Goal: Information Seeking & Learning: Learn about a topic

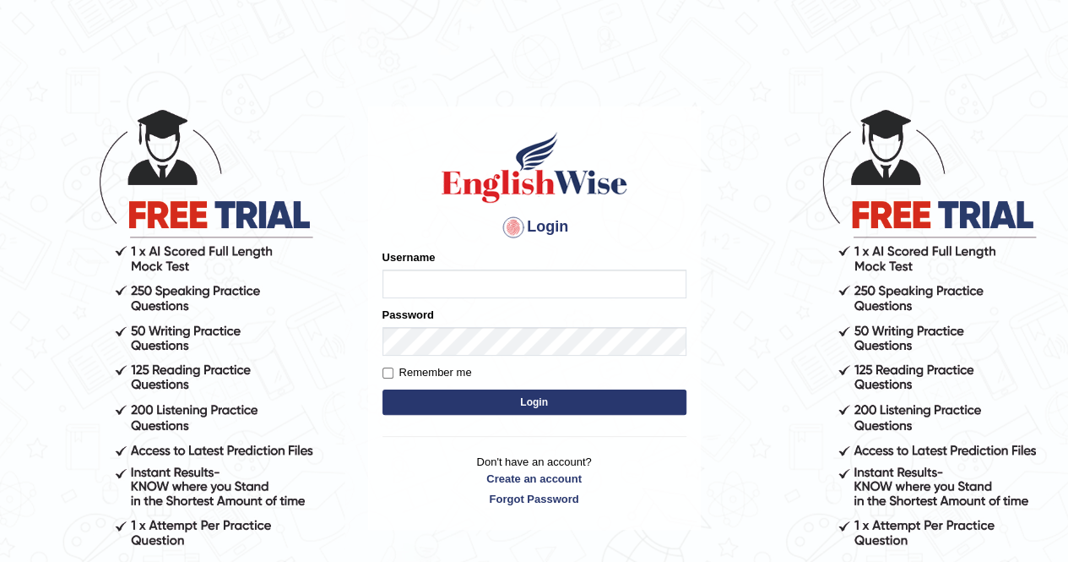
type input "AnjanH"
click at [510, 415] on button "Login" at bounding box center [535, 401] width 304 height 25
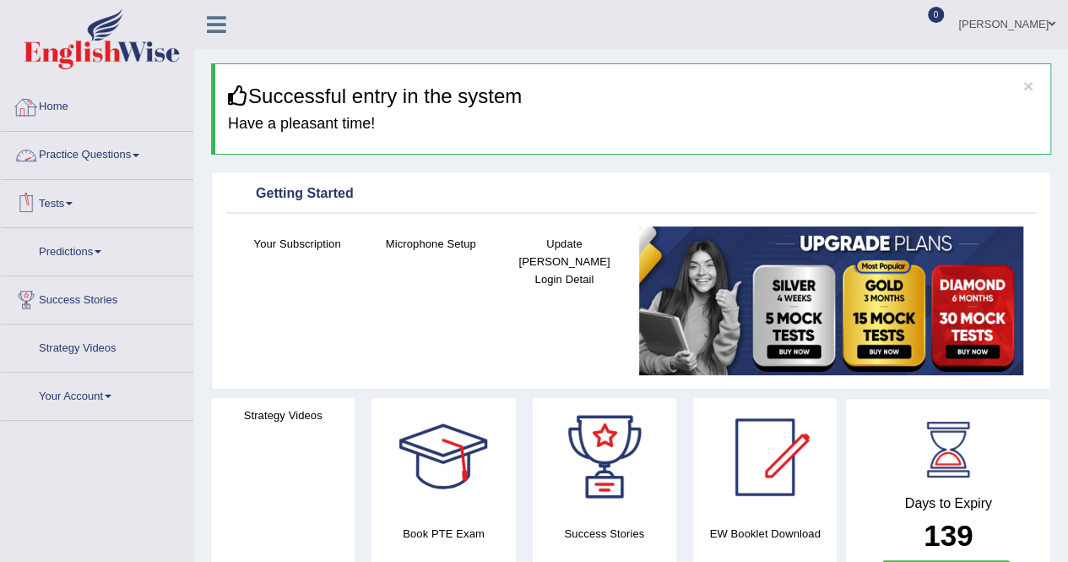
click at [100, 111] on link "Home" at bounding box center [97, 105] width 193 height 42
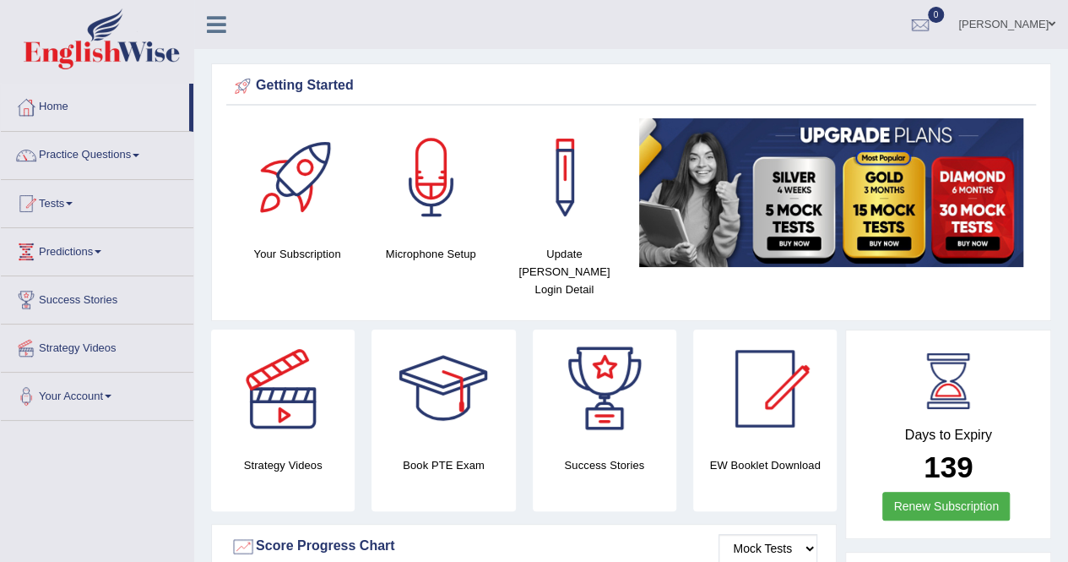
click at [106, 149] on link "Practice Questions" at bounding box center [97, 153] width 193 height 42
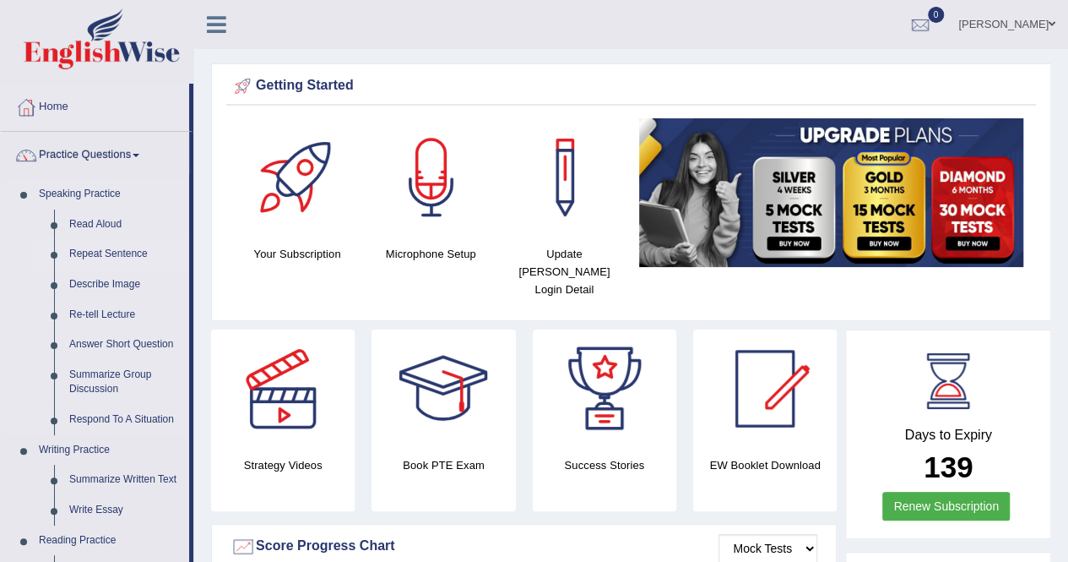
click at [117, 252] on link "Repeat Sentence" at bounding box center [126, 254] width 128 height 30
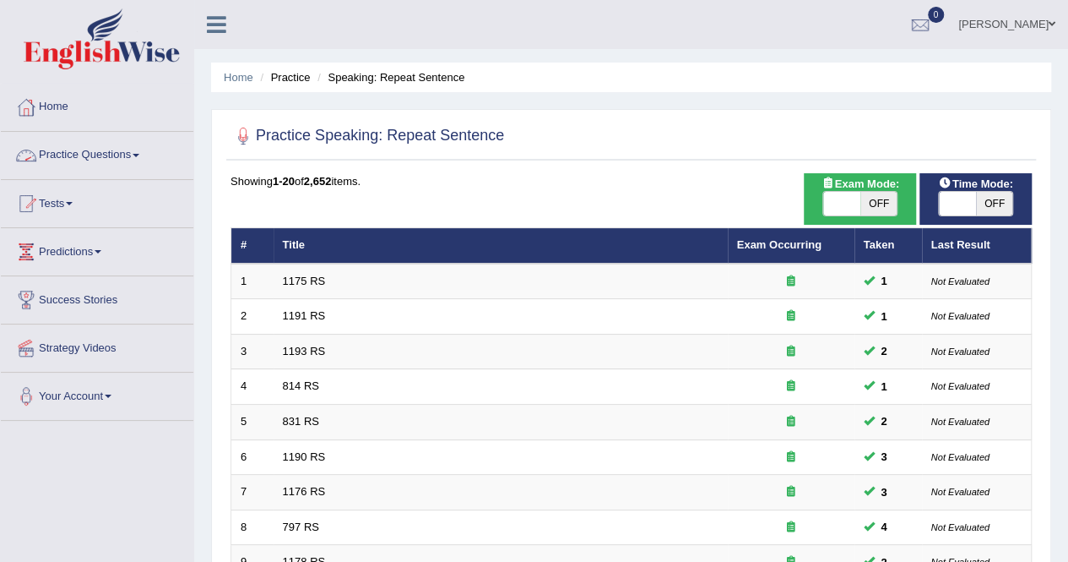
click at [101, 155] on link "Practice Questions" at bounding box center [97, 153] width 193 height 42
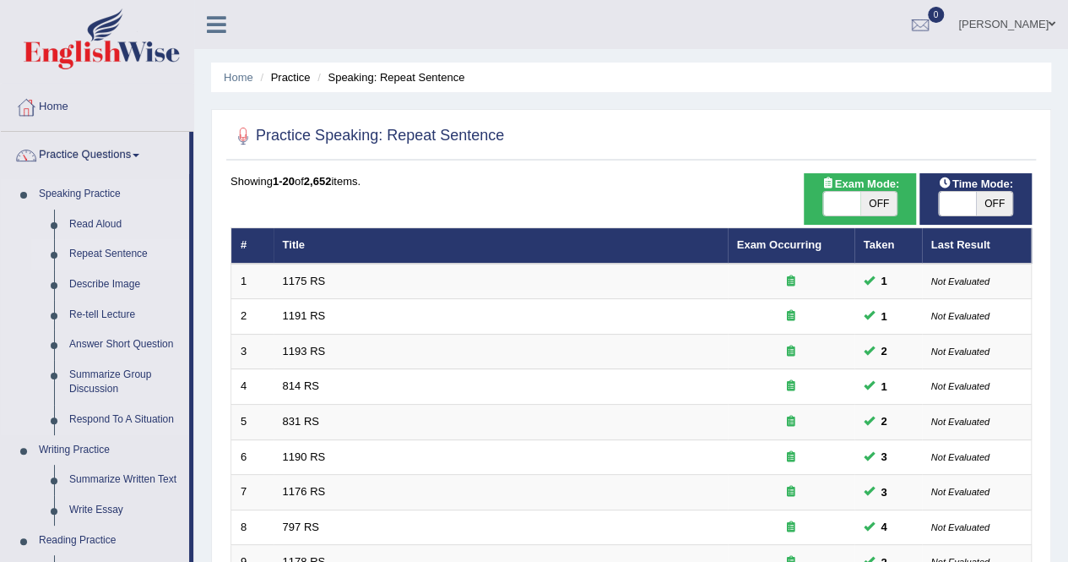
click at [105, 247] on link "Repeat Sentence" at bounding box center [126, 254] width 128 height 30
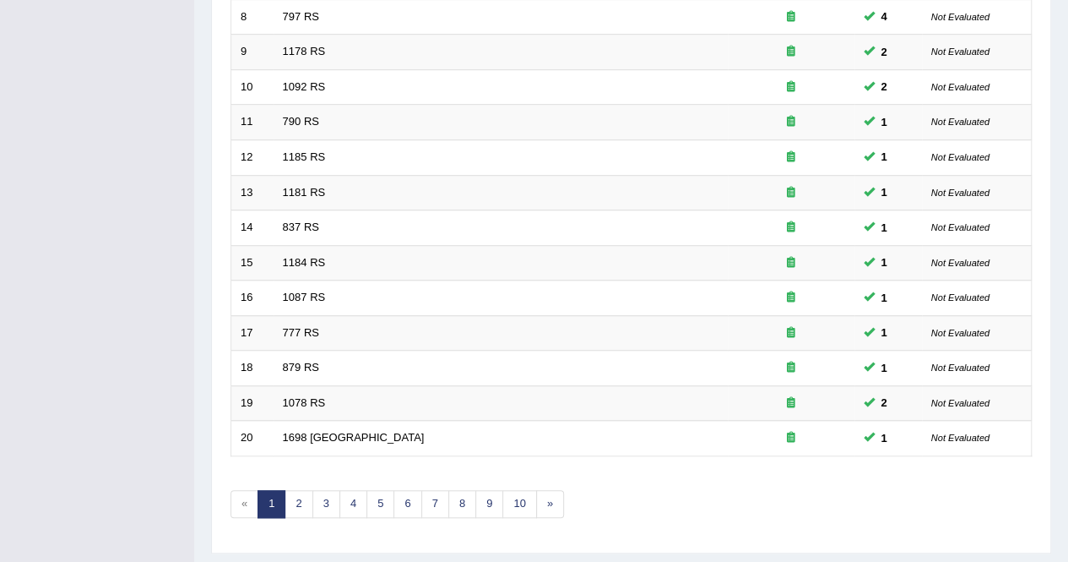
scroll to position [548, 0]
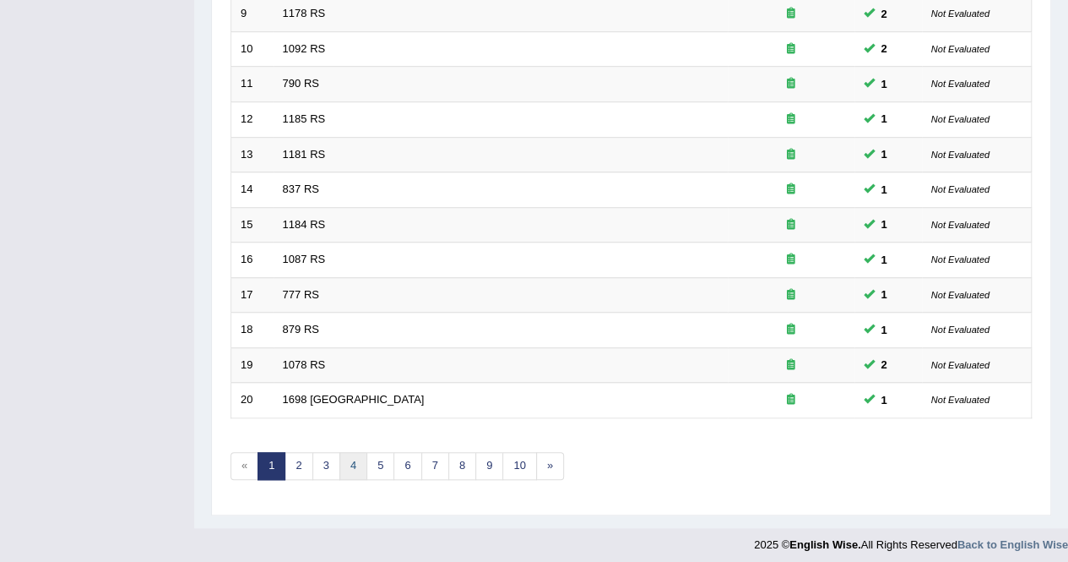
click at [361, 455] on link "4" at bounding box center [354, 466] width 28 height 28
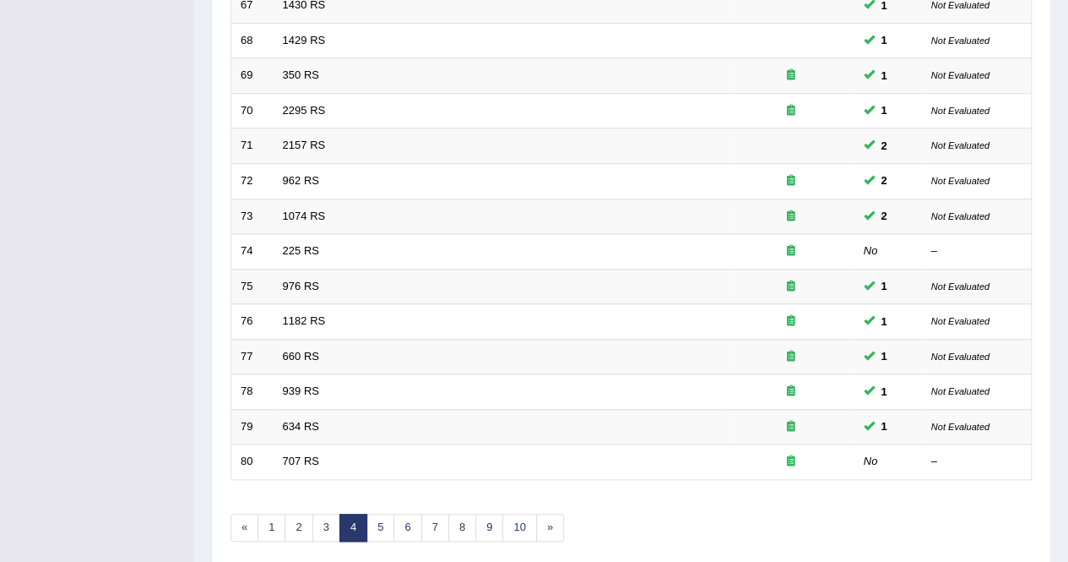
scroll to position [548, 0]
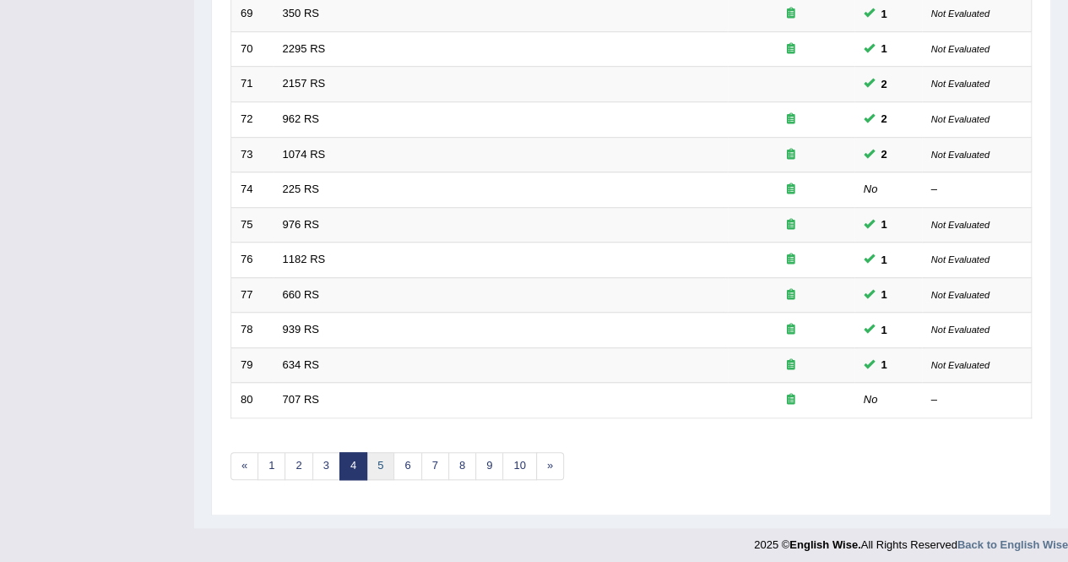
click at [383, 452] on link "5" at bounding box center [381, 466] width 28 height 28
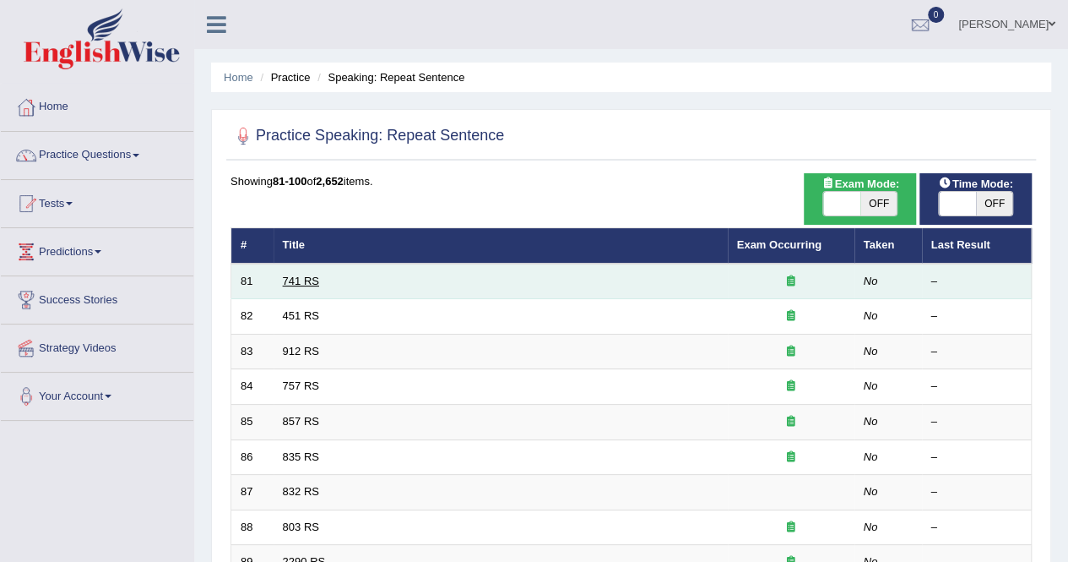
click at [301, 281] on link "741 RS" at bounding box center [301, 281] width 36 height 13
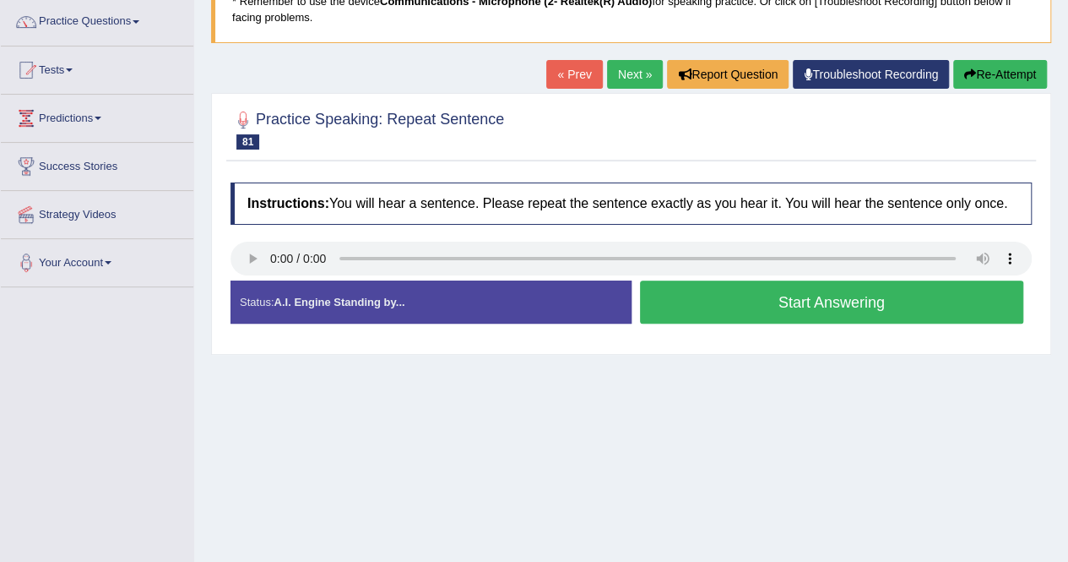
scroll to position [169, 0]
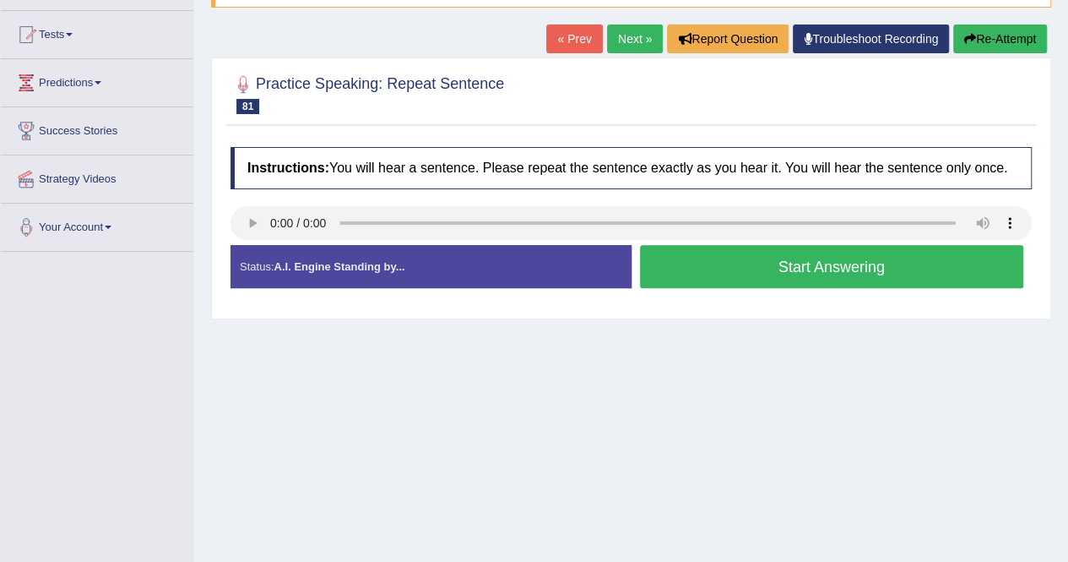
click at [828, 274] on button "Start Answering" at bounding box center [832, 266] width 384 height 43
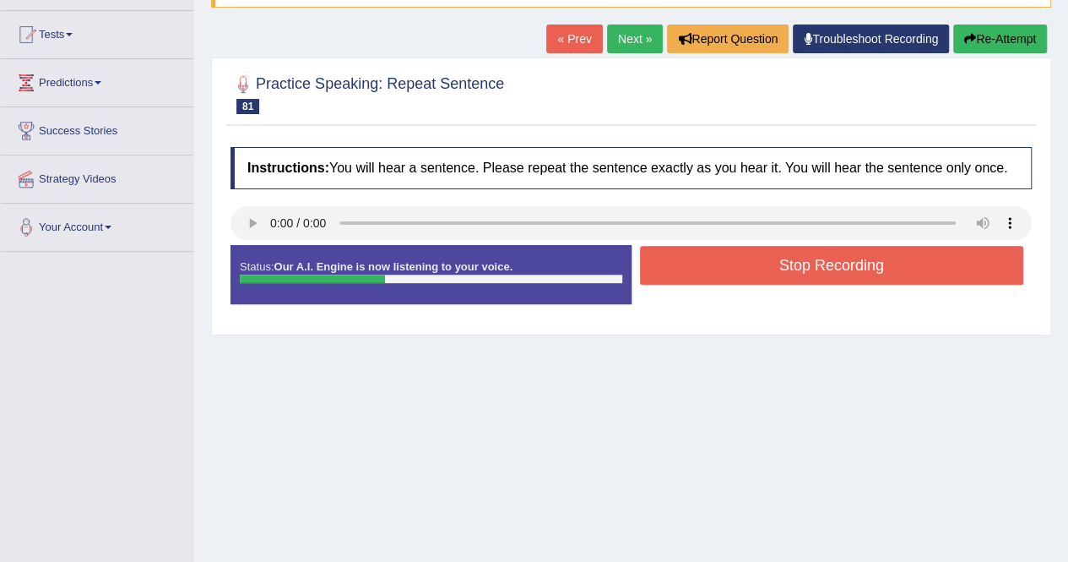
click at [828, 273] on button "Stop Recording" at bounding box center [832, 265] width 384 height 39
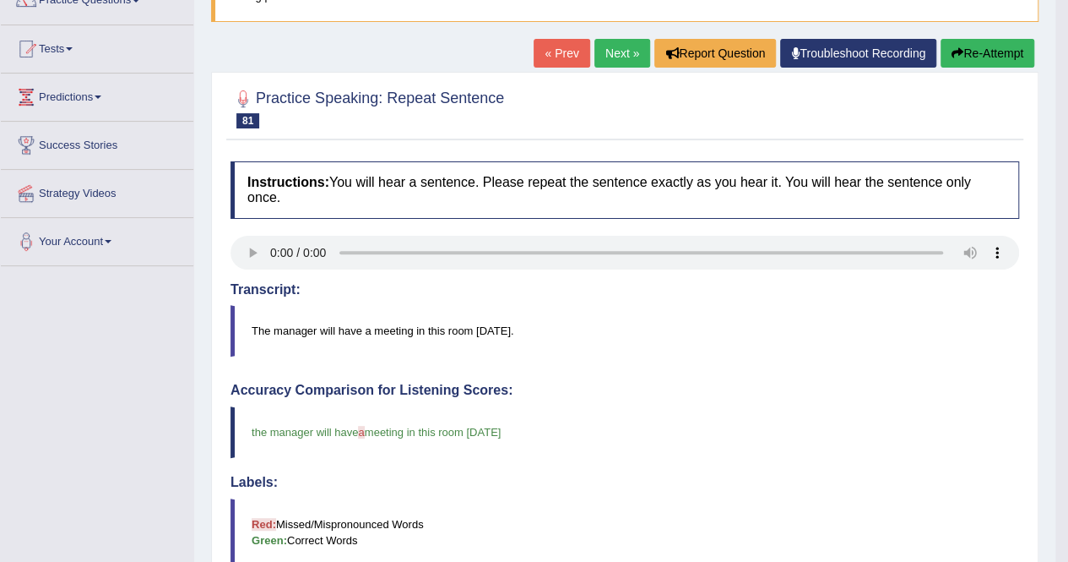
scroll to position [0, 0]
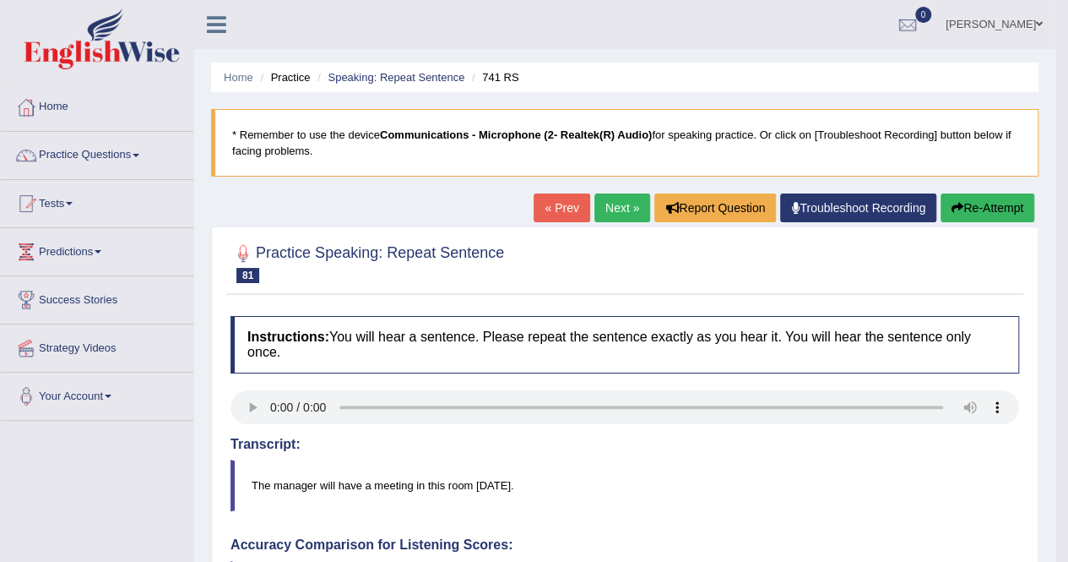
click at [620, 209] on link "Next »" at bounding box center [623, 207] width 56 height 29
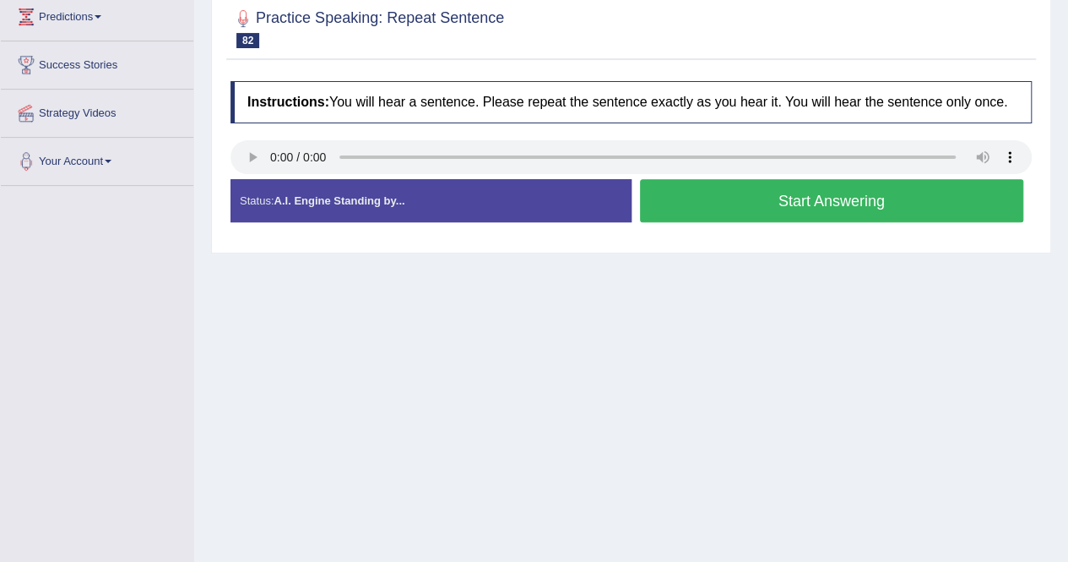
scroll to position [253, 0]
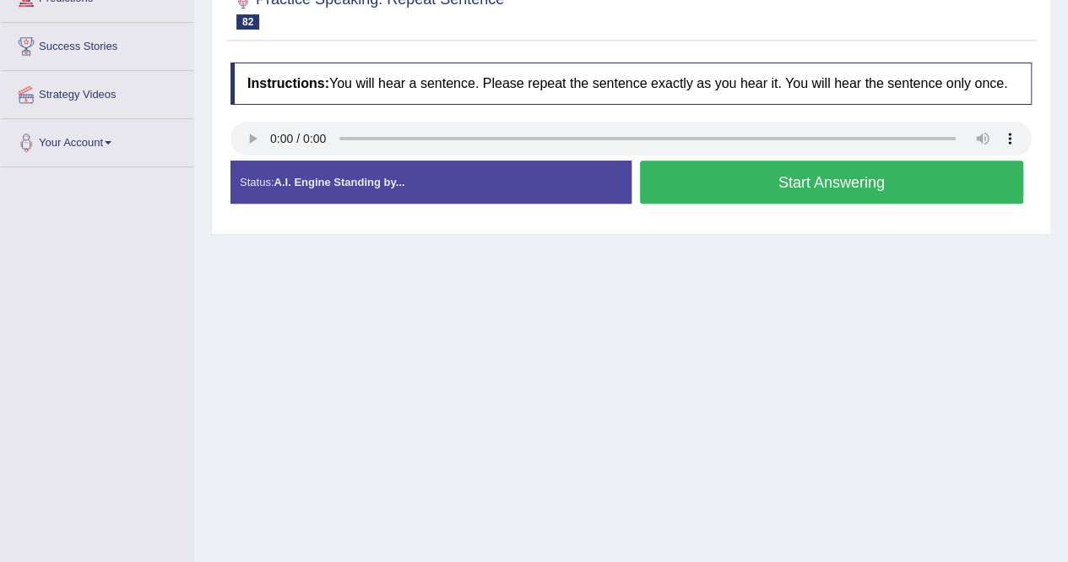
click at [709, 191] on button "Start Answering" at bounding box center [832, 181] width 384 height 43
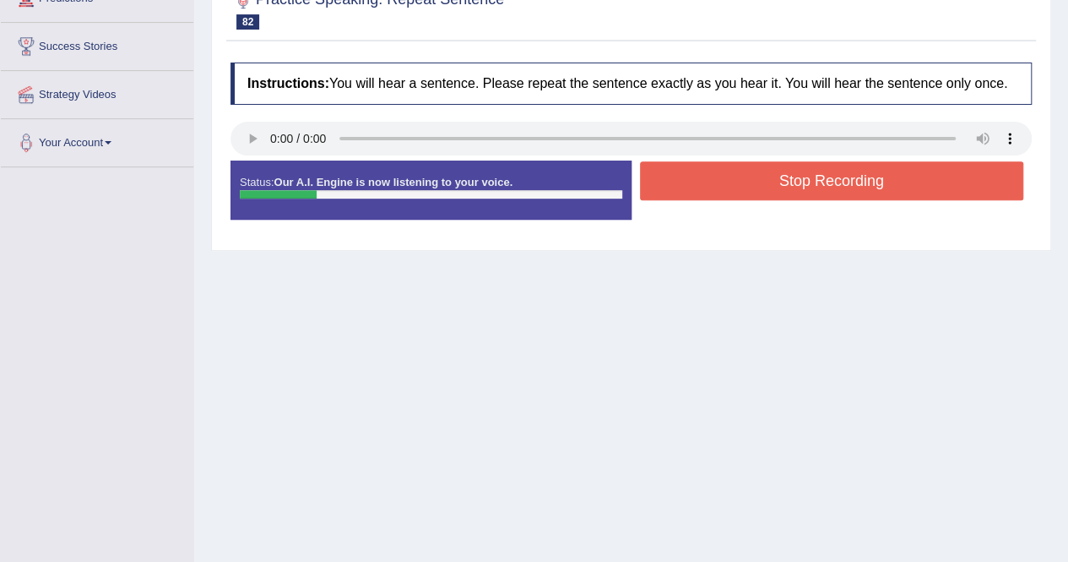
click at [709, 191] on button "Stop Recording" at bounding box center [832, 180] width 384 height 39
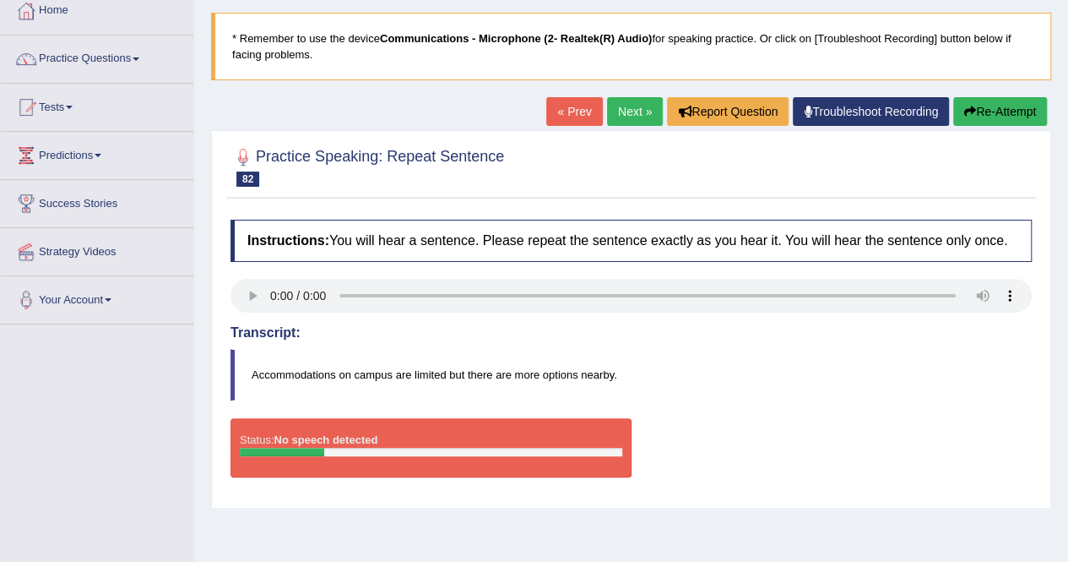
scroll to position [0, 0]
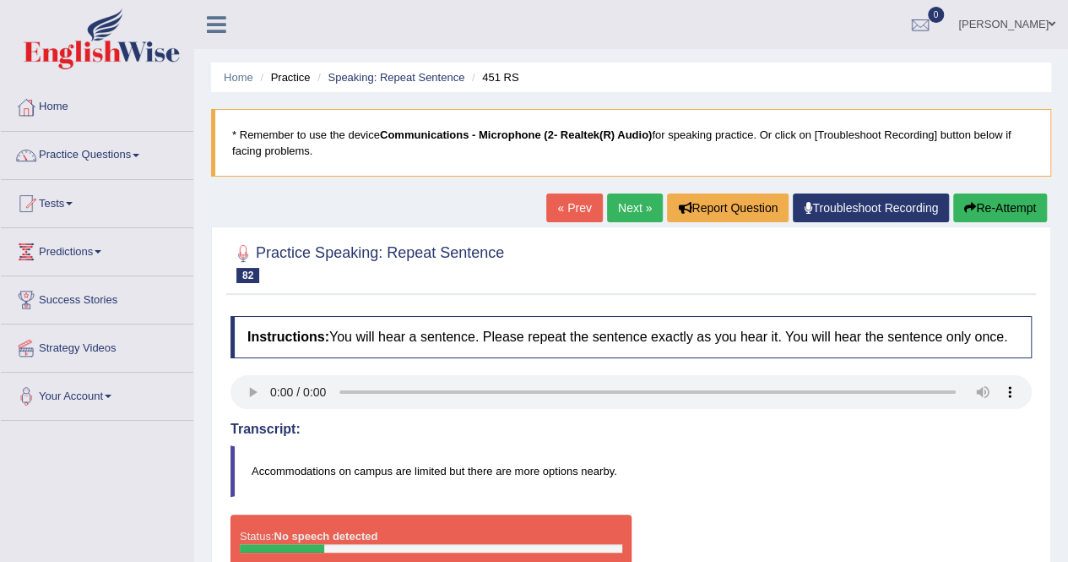
click at [1010, 207] on button "Re-Attempt" at bounding box center [1001, 207] width 94 height 29
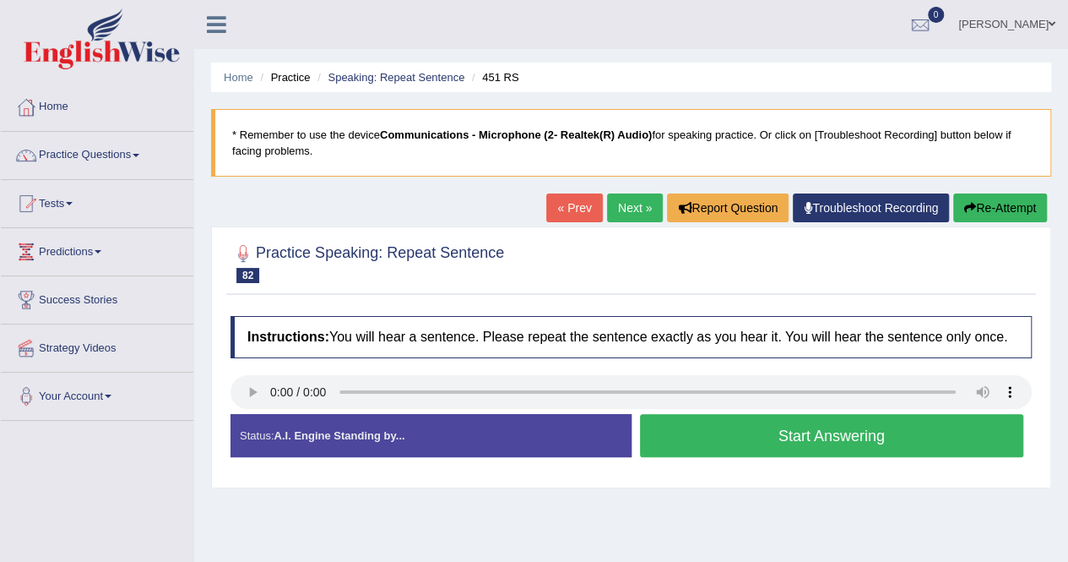
click at [769, 440] on button "Start Answering" at bounding box center [832, 435] width 384 height 43
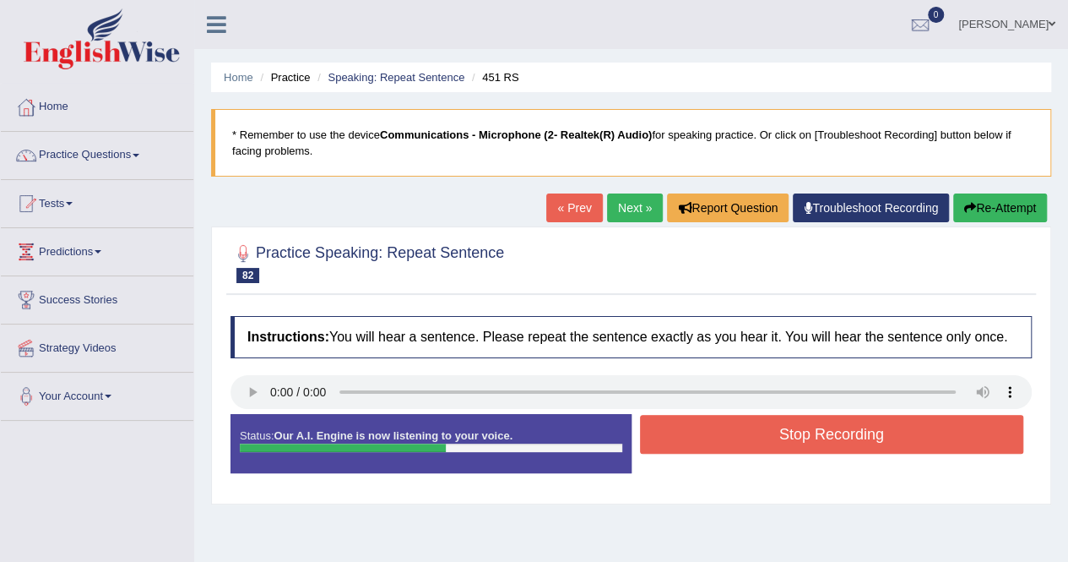
click at [770, 439] on button "Stop Recording" at bounding box center [832, 434] width 384 height 39
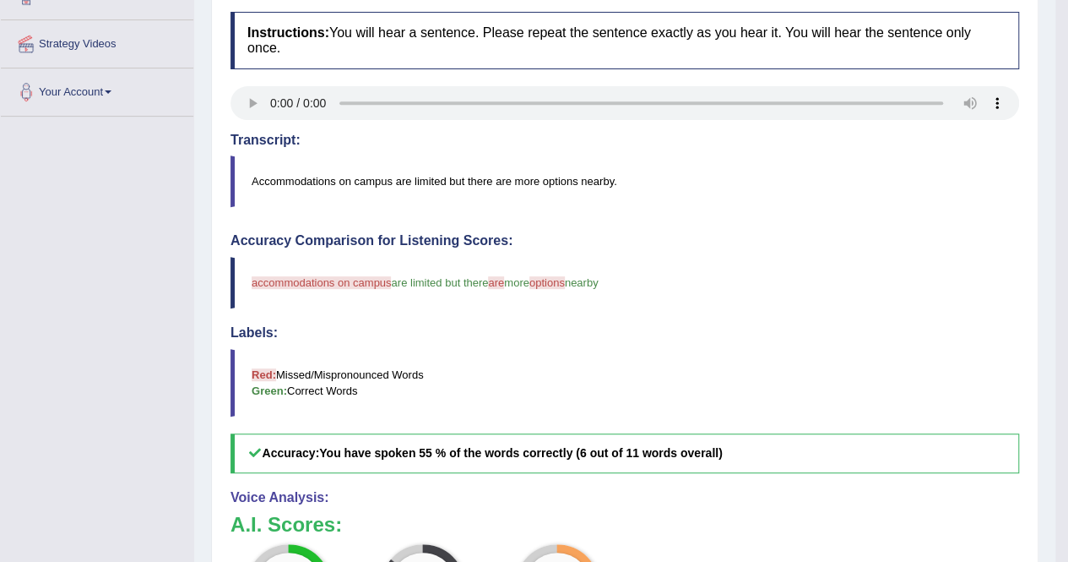
scroll to position [169, 0]
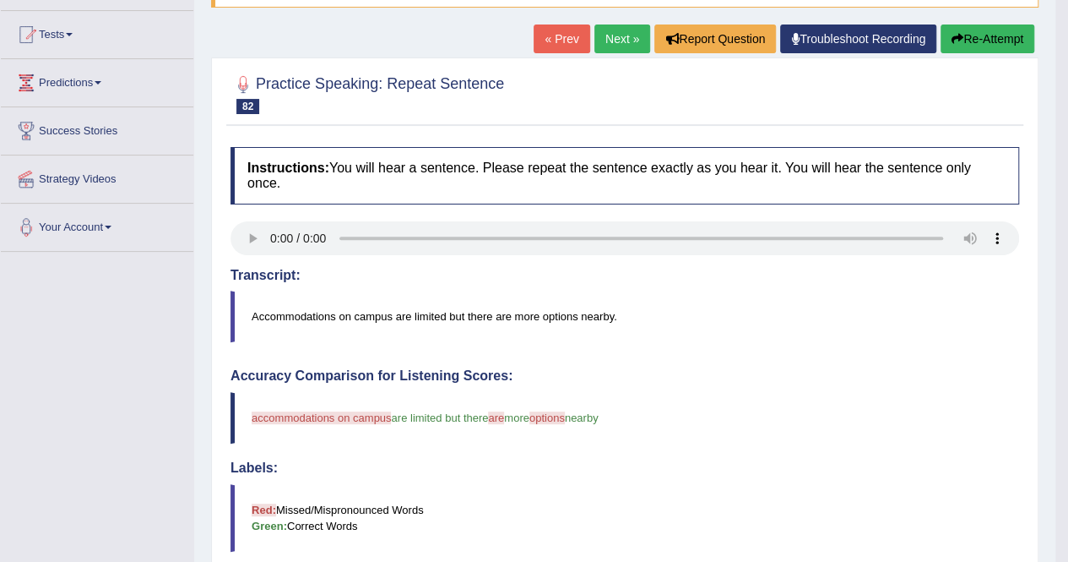
click at [618, 39] on link "Next »" at bounding box center [623, 38] width 56 height 29
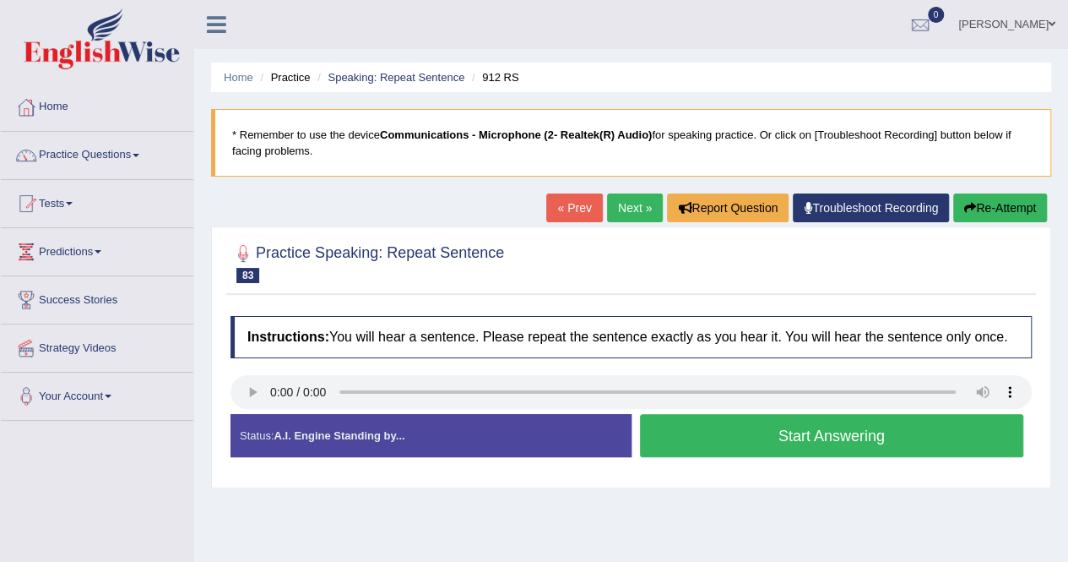
click at [761, 445] on button "Start Answering" at bounding box center [832, 435] width 384 height 43
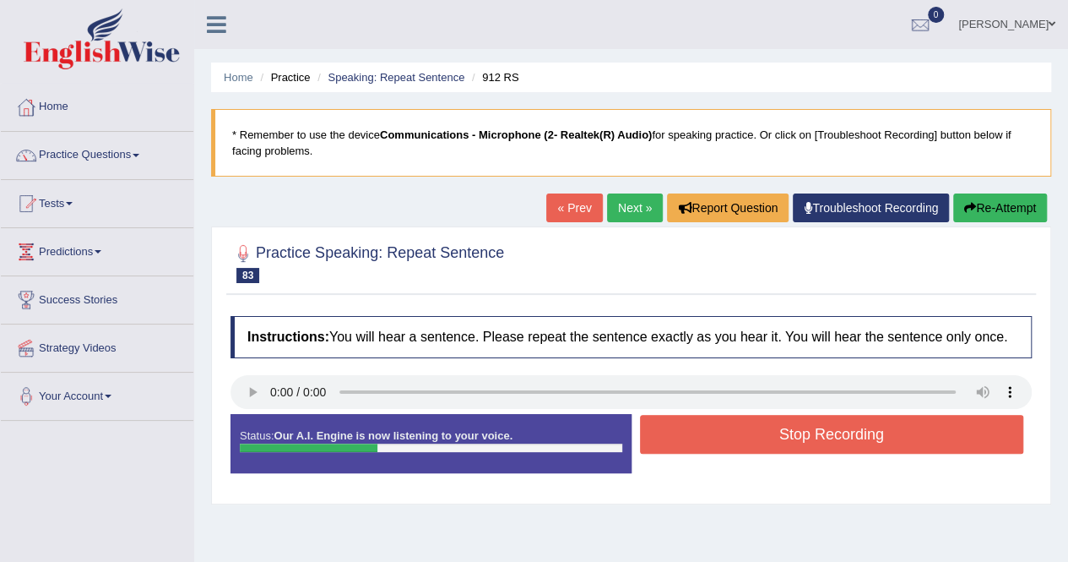
click at [802, 497] on div "Practice Speaking: Repeat Sentence 83 912 RS Instructions: You will hear a sent…" at bounding box center [631, 365] width 840 height 278
click at [875, 447] on button "Stop Recording" at bounding box center [832, 434] width 384 height 39
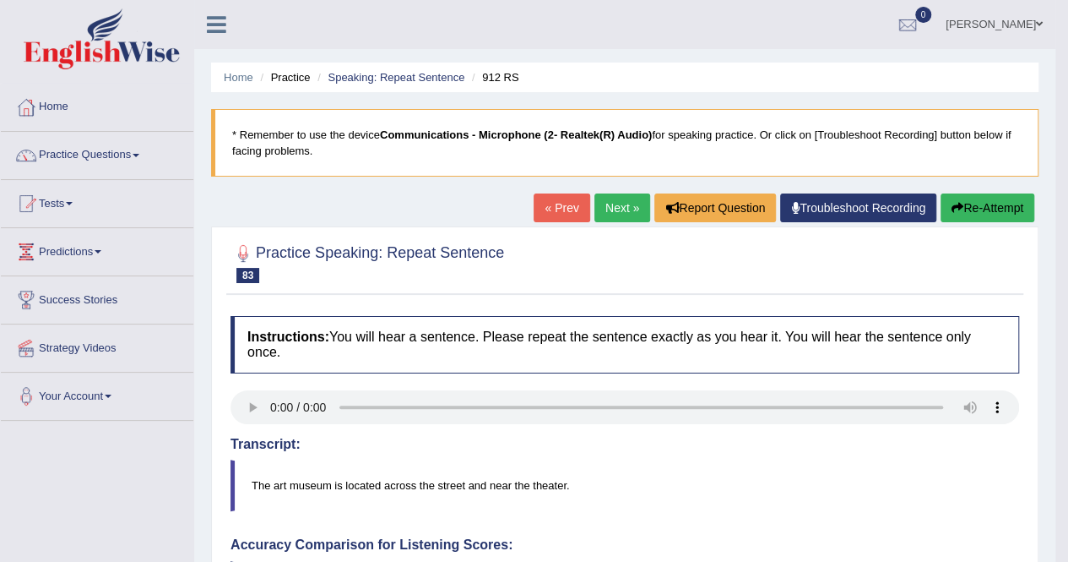
click at [971, 215] on button "Re-Attempt" at bounding box center [988, 207] width 94 height 29
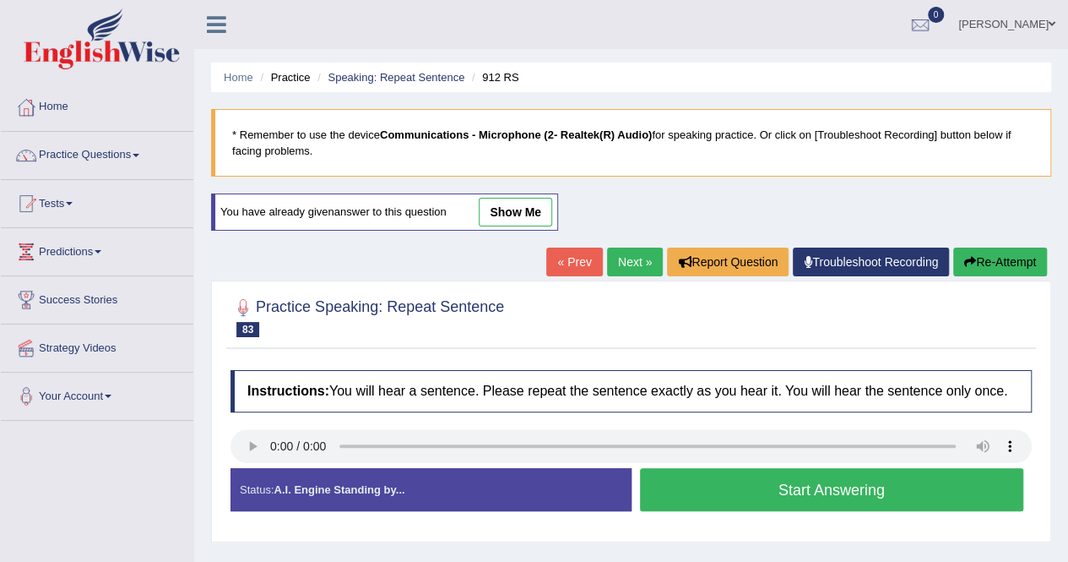
click at [840, 497] on button "Start Answering" at bounding box center [832, 489] width 384 height 43
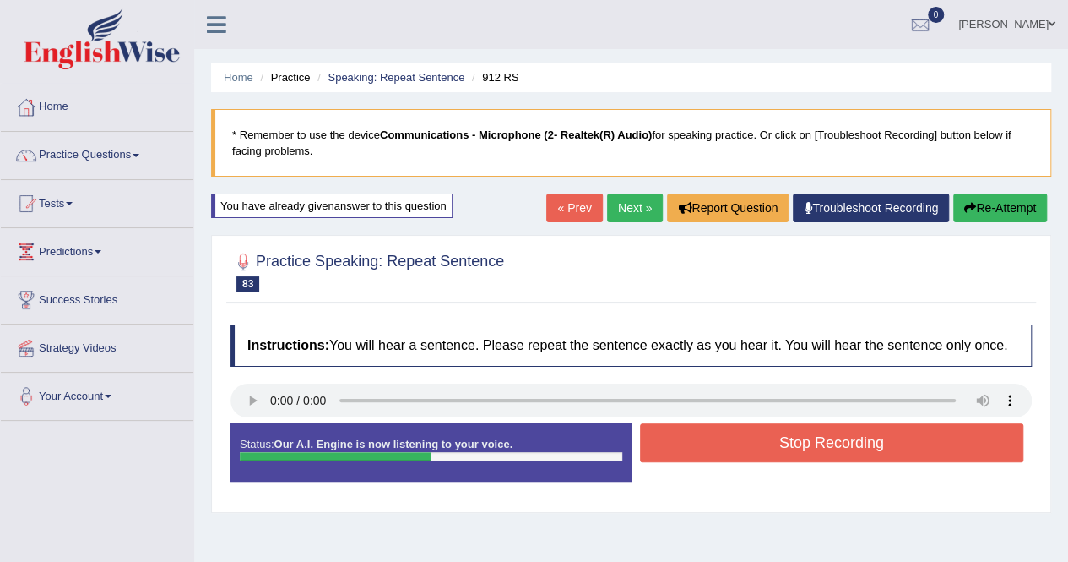
click at [829, 454] on button "Stop Recording" at bounding box center [832, 442] width 384 height 39
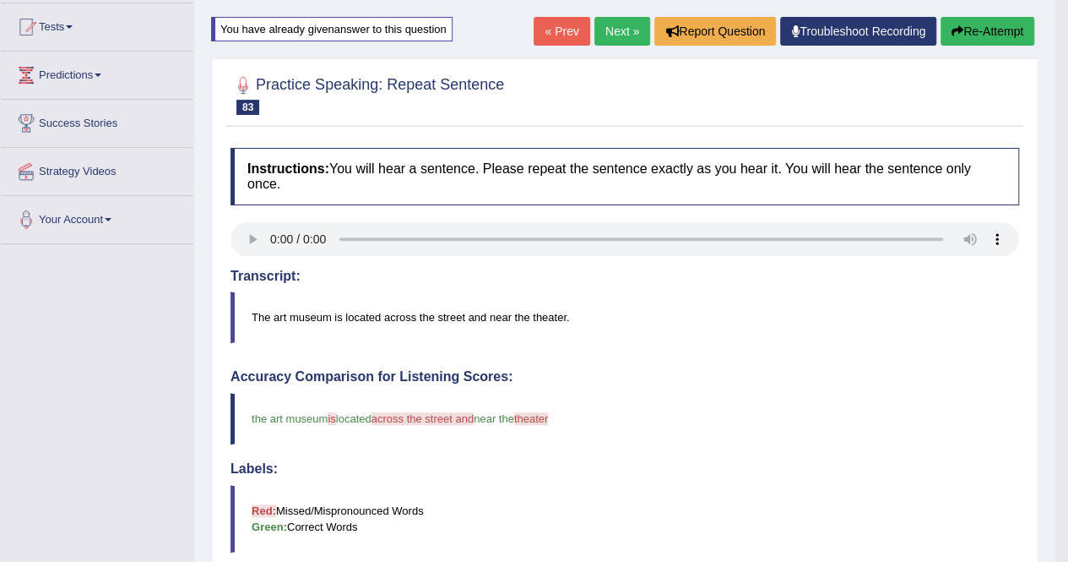
scroll to position [84, 0]
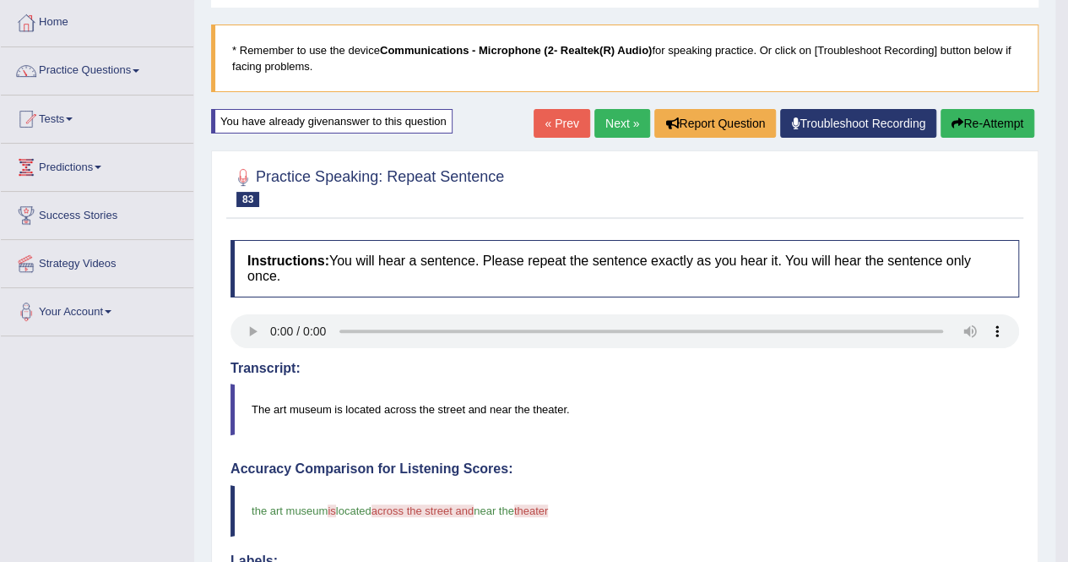
drag, startPoint x: 616, startPoint y: 124, endPoint x: 619, endPoint y: 136, distance: 12.3
click at [616, 124] on link "Next »" at bounding box center [623, 123] width 56 height 29
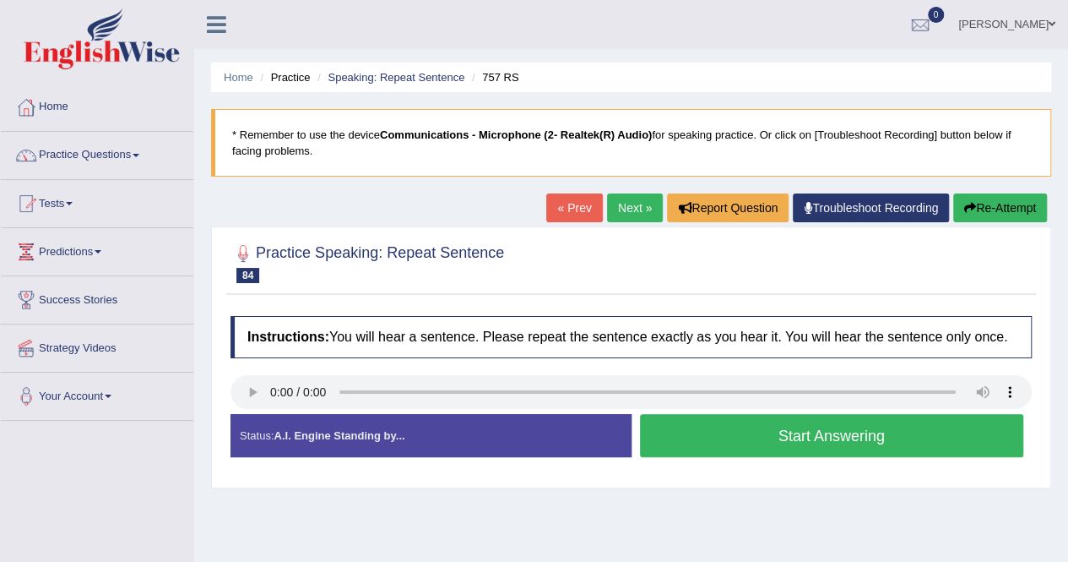
click at [777, 438] on button "Start Answering" at bounding box center [832, 435] width 384 height 43
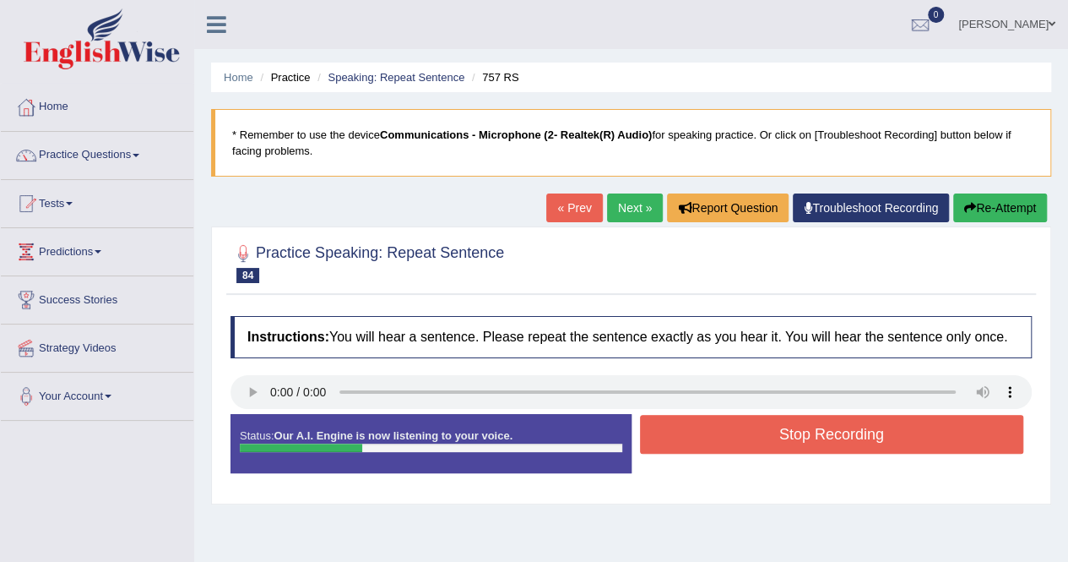
click at [797, 437] on button "Stop Recording" at bounding box center [832, 434] width 384 height 39
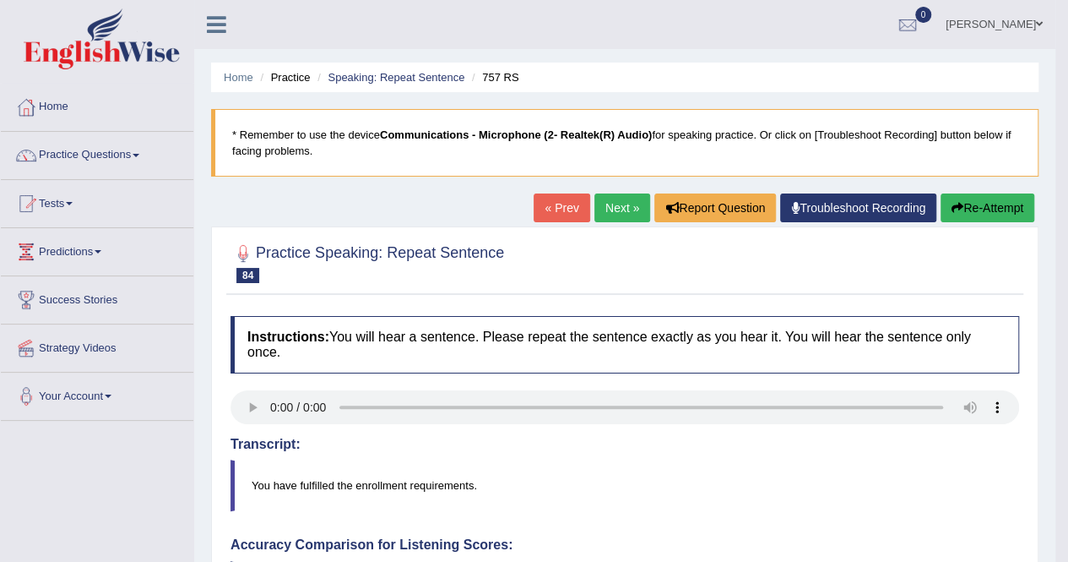
click at [989, 206] on button "Re-Attempt" at bounding box center [988, 207] width 94 height 29
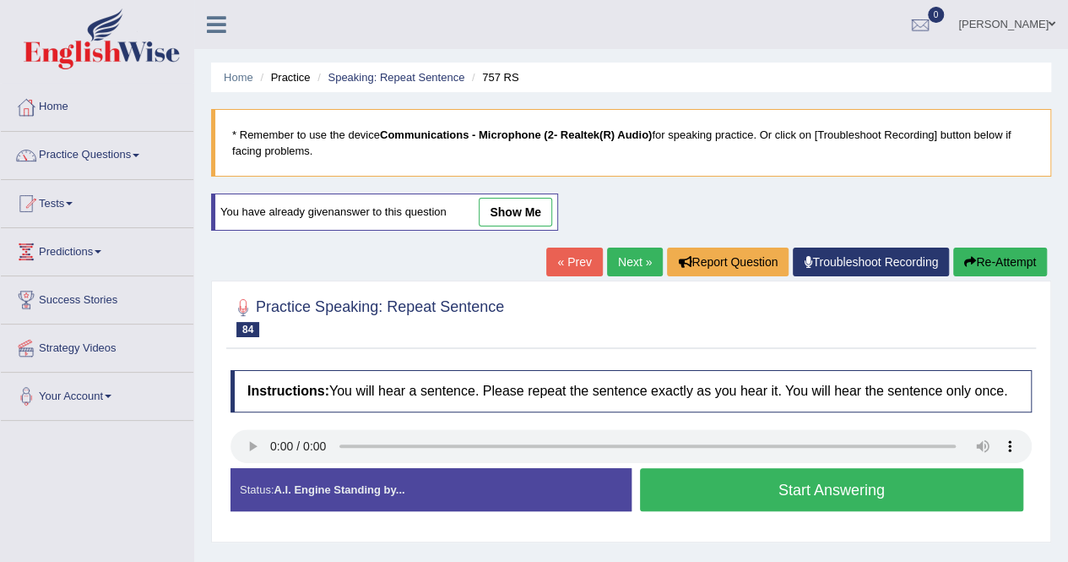
click at [887, 497] on button "Start Answering" at bounding box center [832, 489] width 384 height 43
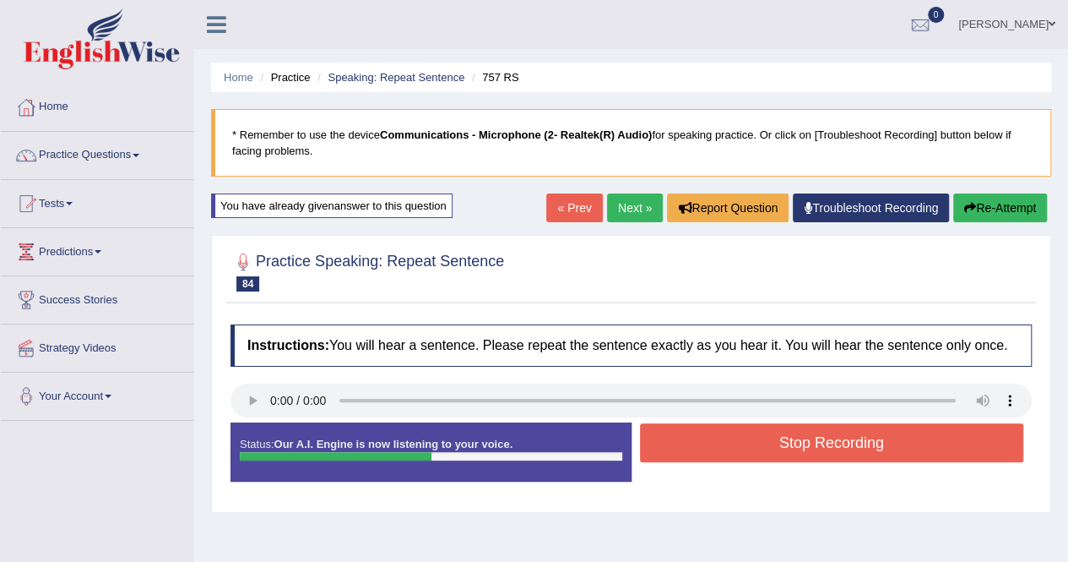
click at [872, 446] on button "Stop Recording" at bounding box center [832, 442] width 384 height 39
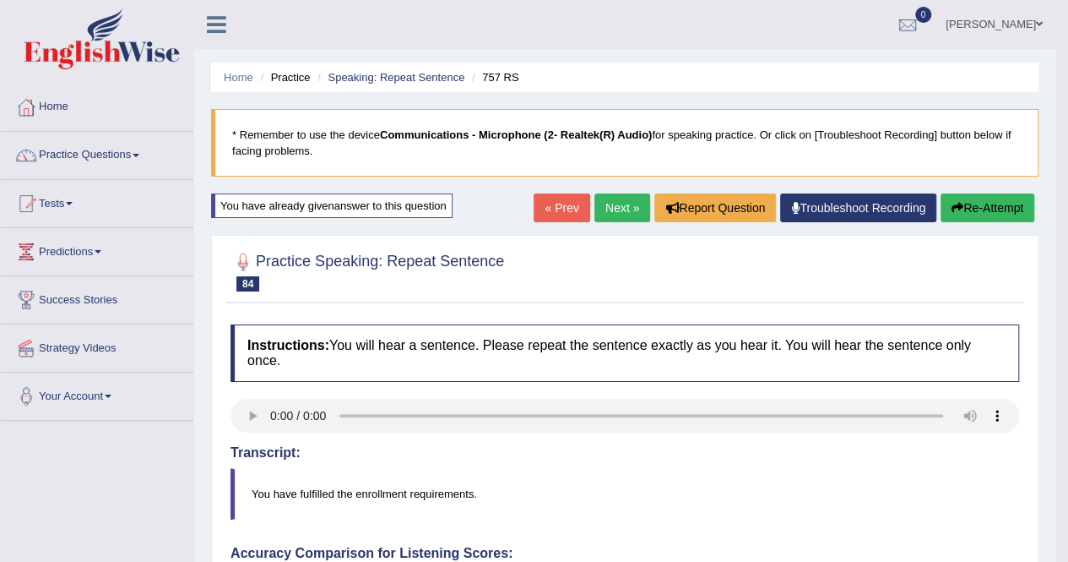
click at [605, 207] on link "Next »" at bounding box center [623, 207] width 56 height 29
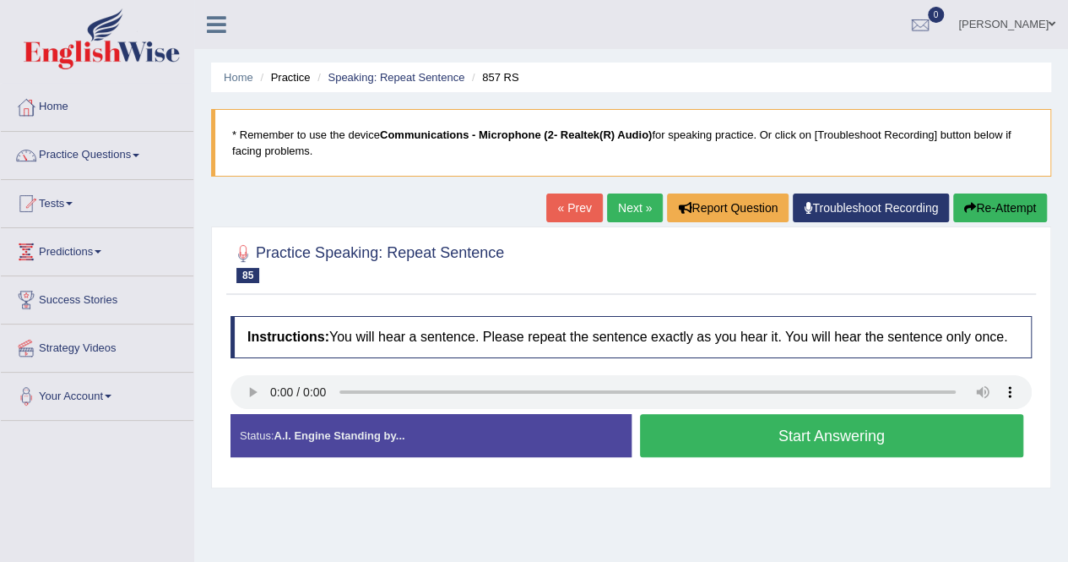
click at [777, 444] on button "Start Answering" at bounding box center [832, 435] width 384 height 43
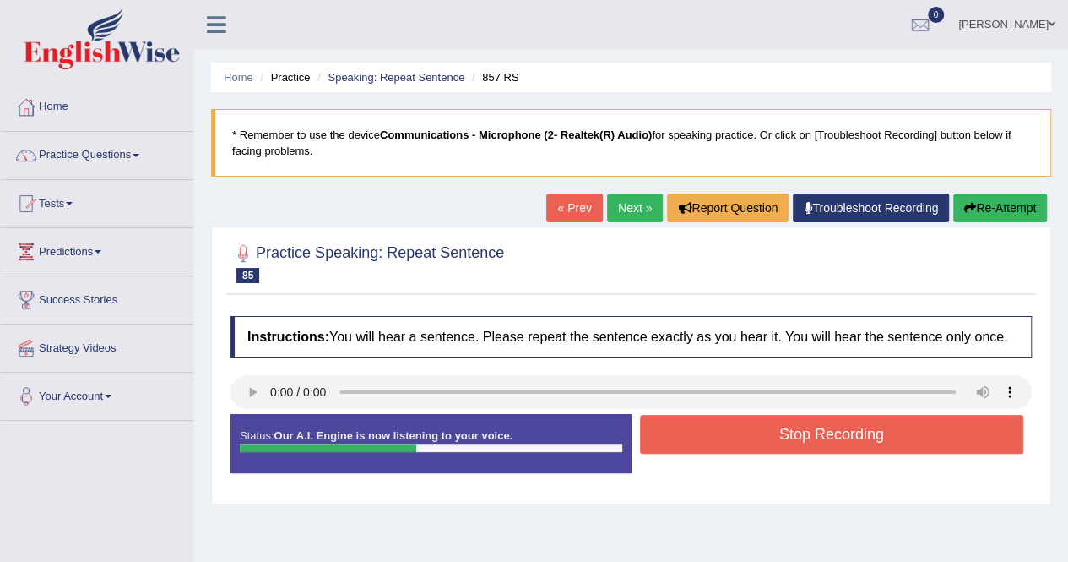
click at [777, 444] on button "Stop Recording" at bounding box center [832, 434] width 384 height 39
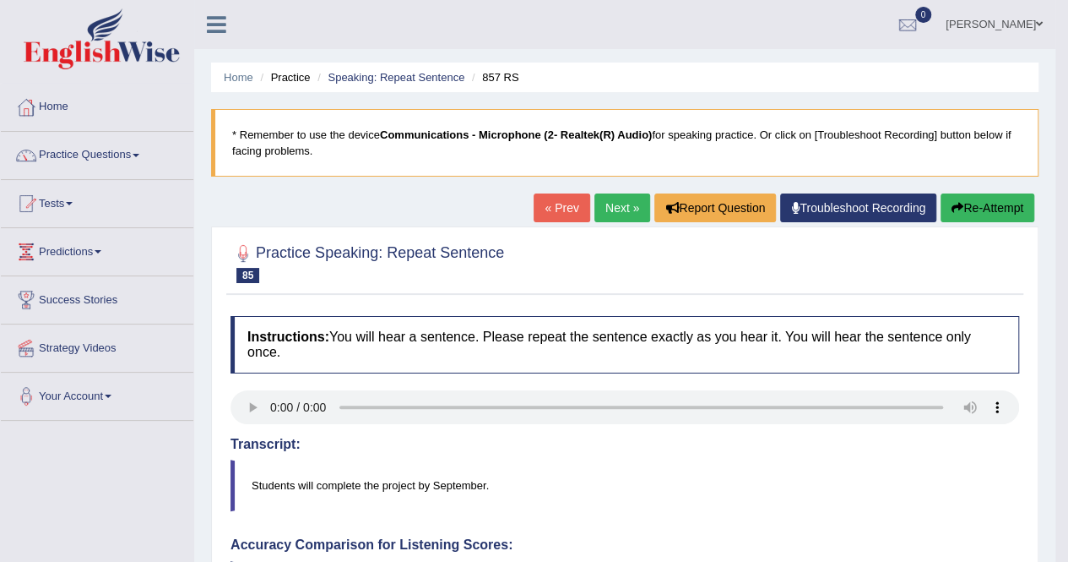
click at [623, 215] on link "Next »" at bounding box center [623, 207] width 56 height 29
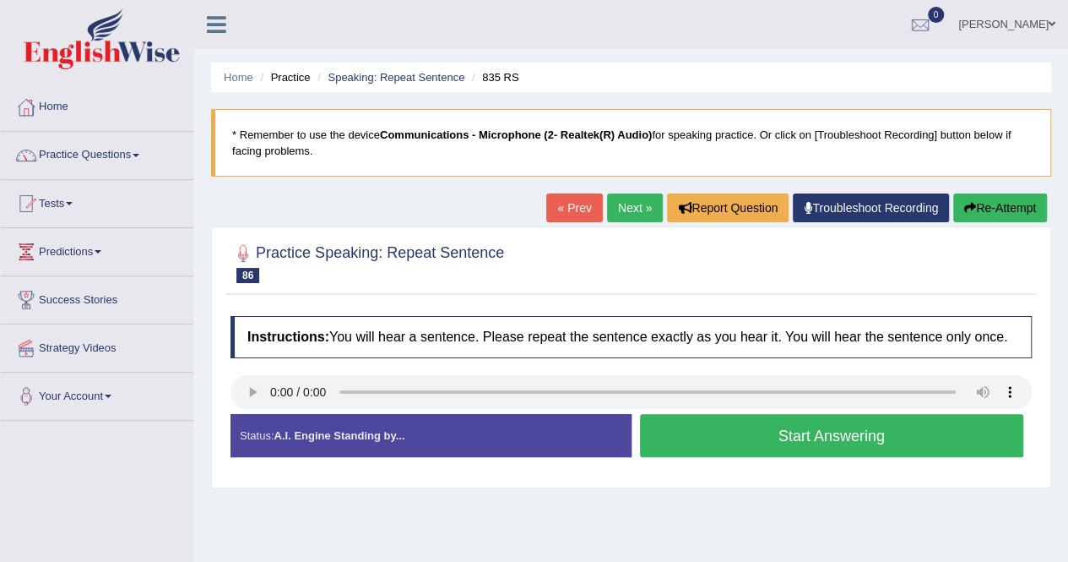
click at [872, 443] on button "Start Answering" at bounding box center [832, 435] width 384 height 43
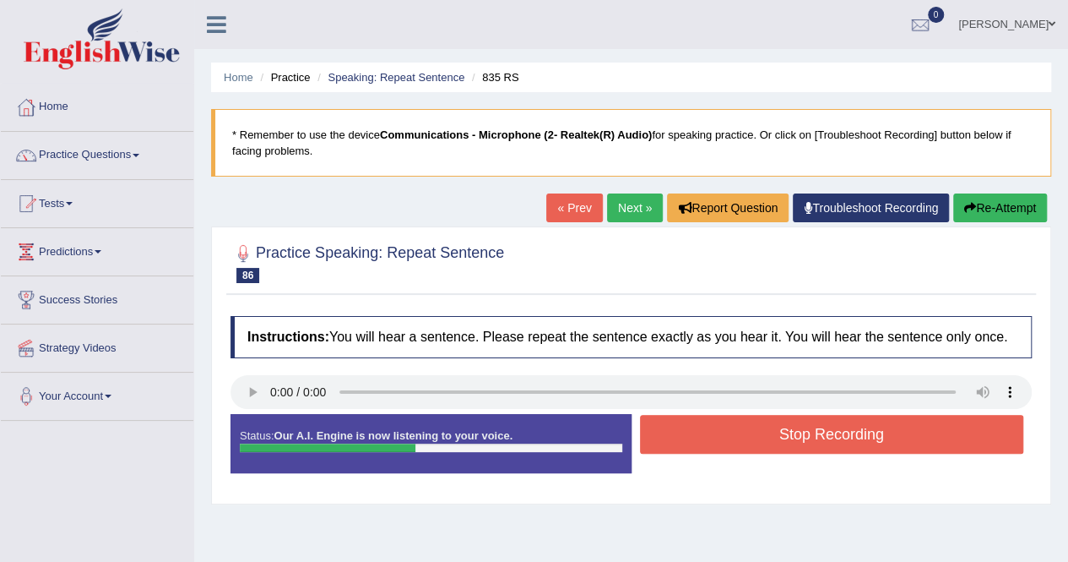
click at [876, 437] on button "Stop Recording" at bounding box center [832, 434] width 384 height 39
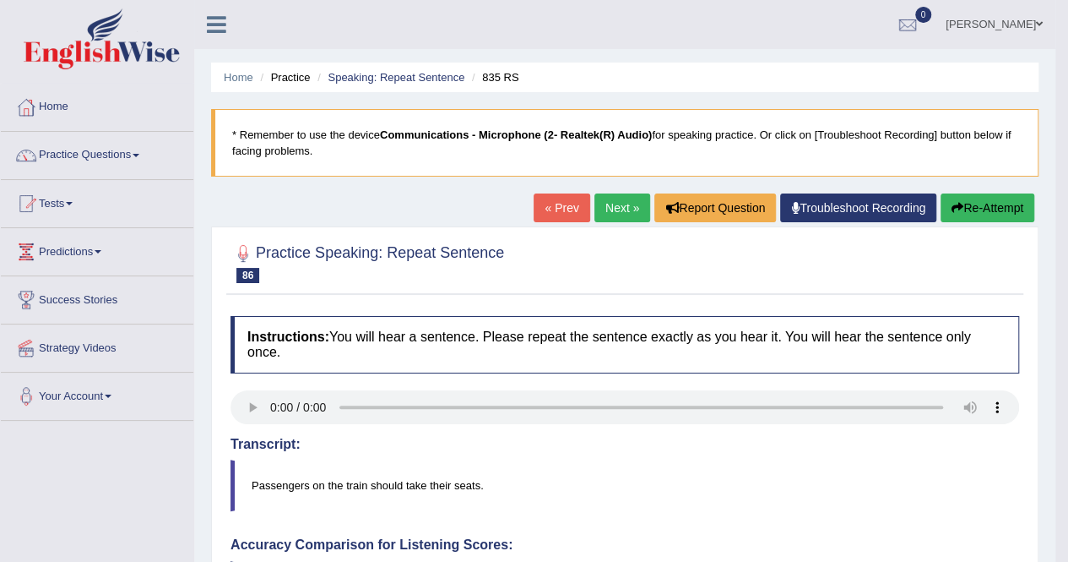
click at [611, 197] on link "Next »" at bounding box center [623, 207] width 56 height 29
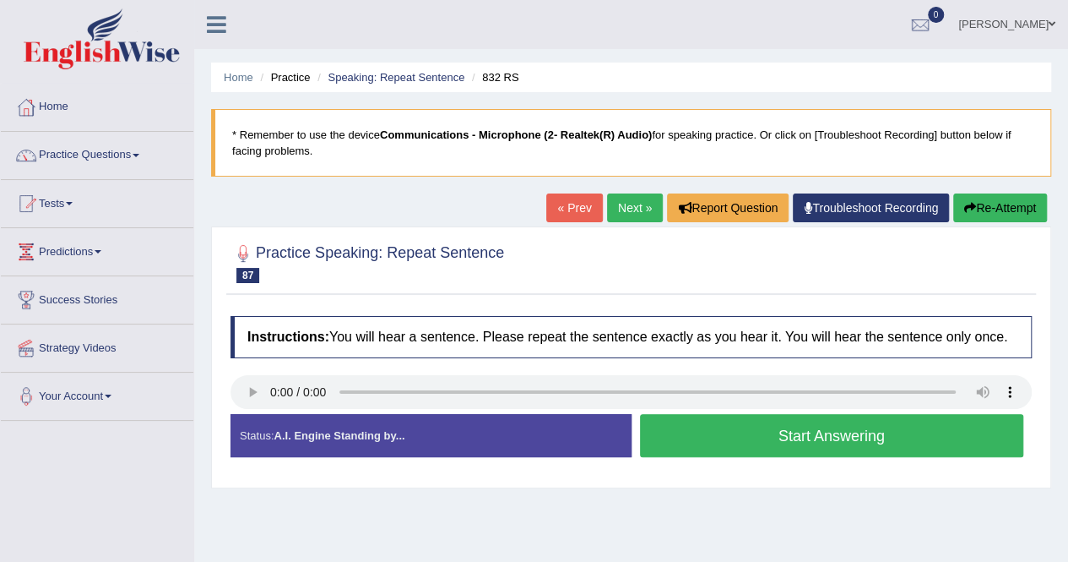
click at [855, 445] on button "Start Answering" at bounding box center [832, 435] width 384 height 43
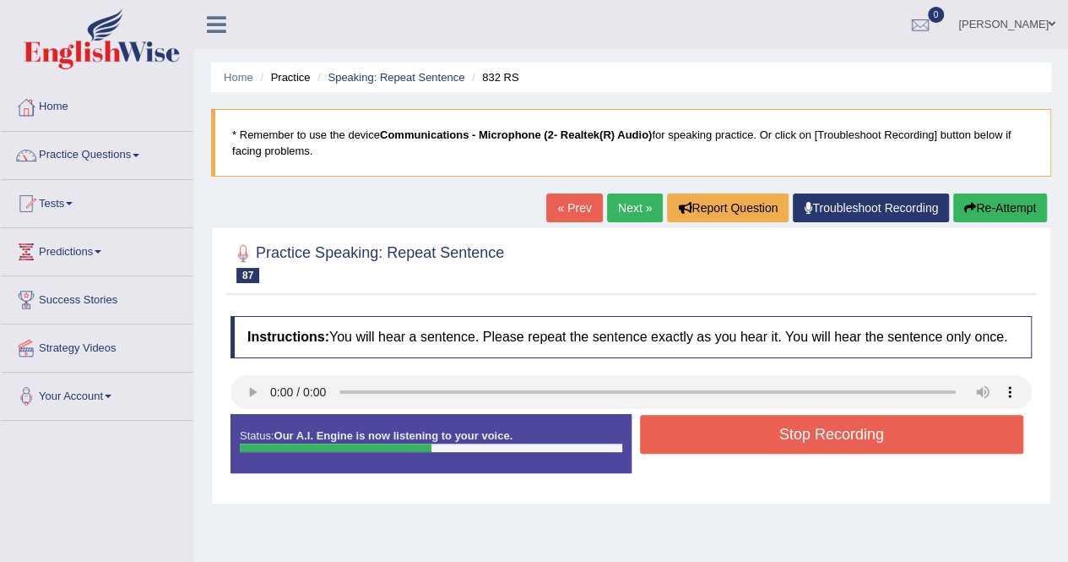
click at [855, 435] on button "Stop Recording" at bounding box center [832, 434] width 384 height 39
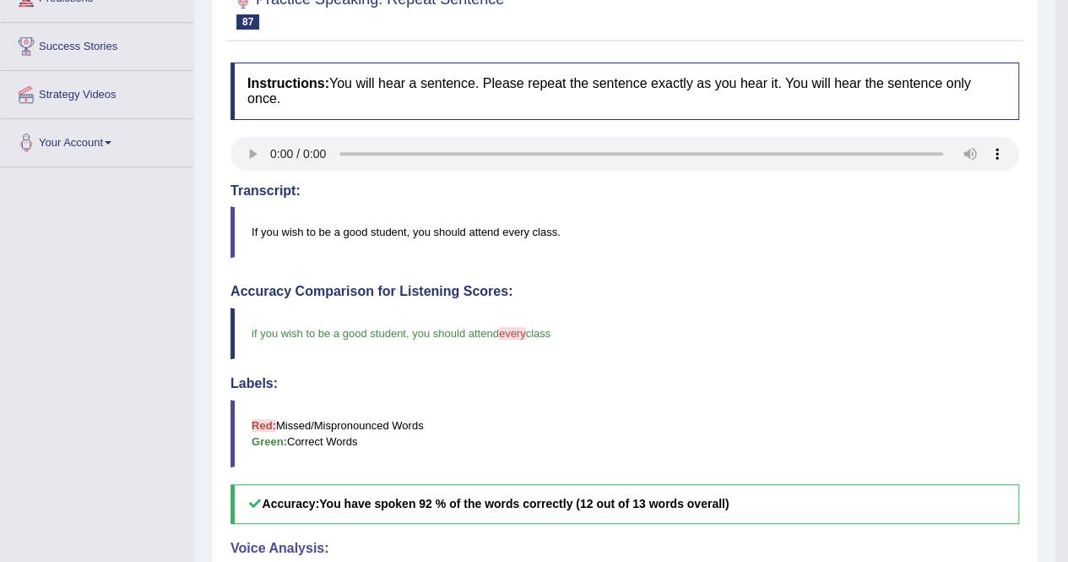
scroll to position [507, 0]
